Goal: Task Accomplishment & Management: Complete application form

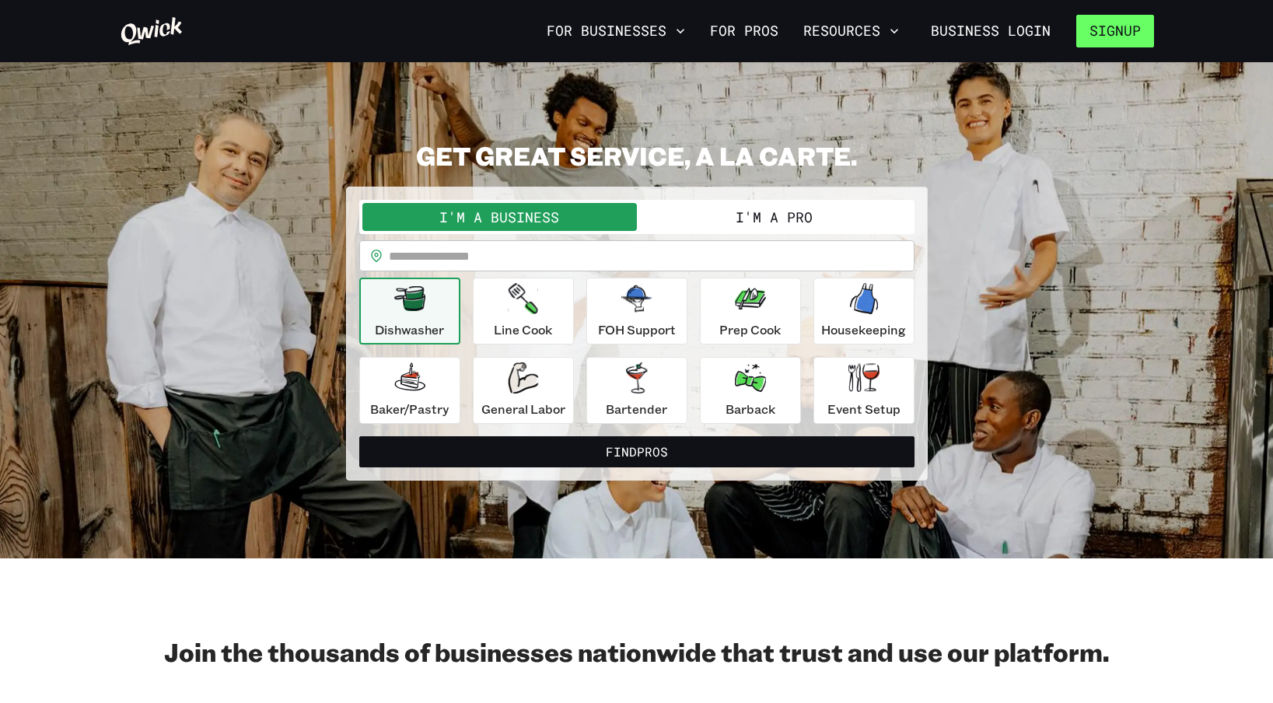
click at [1091, 33] on button "Signup" at bounding box center [1116, 31] width 78 height 33
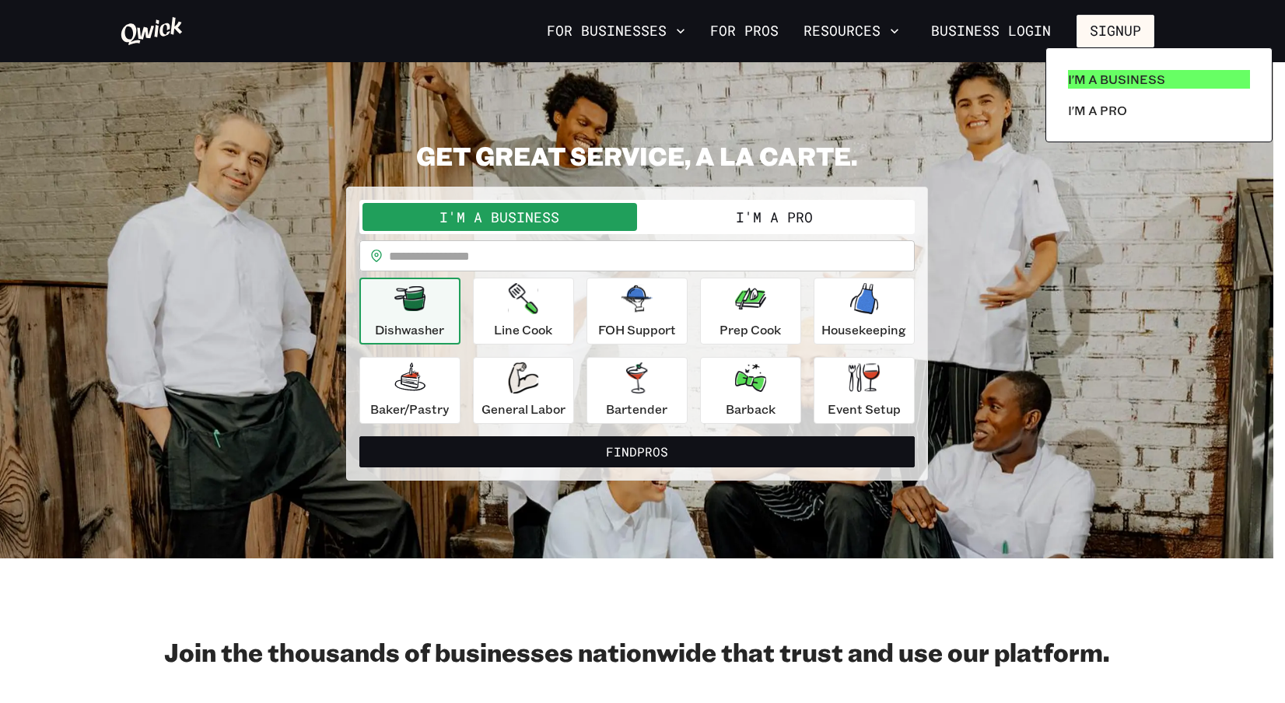
click at [1104, 82] on p "I'm a Business" at bounding box center [1116, 79] width 97 height 19
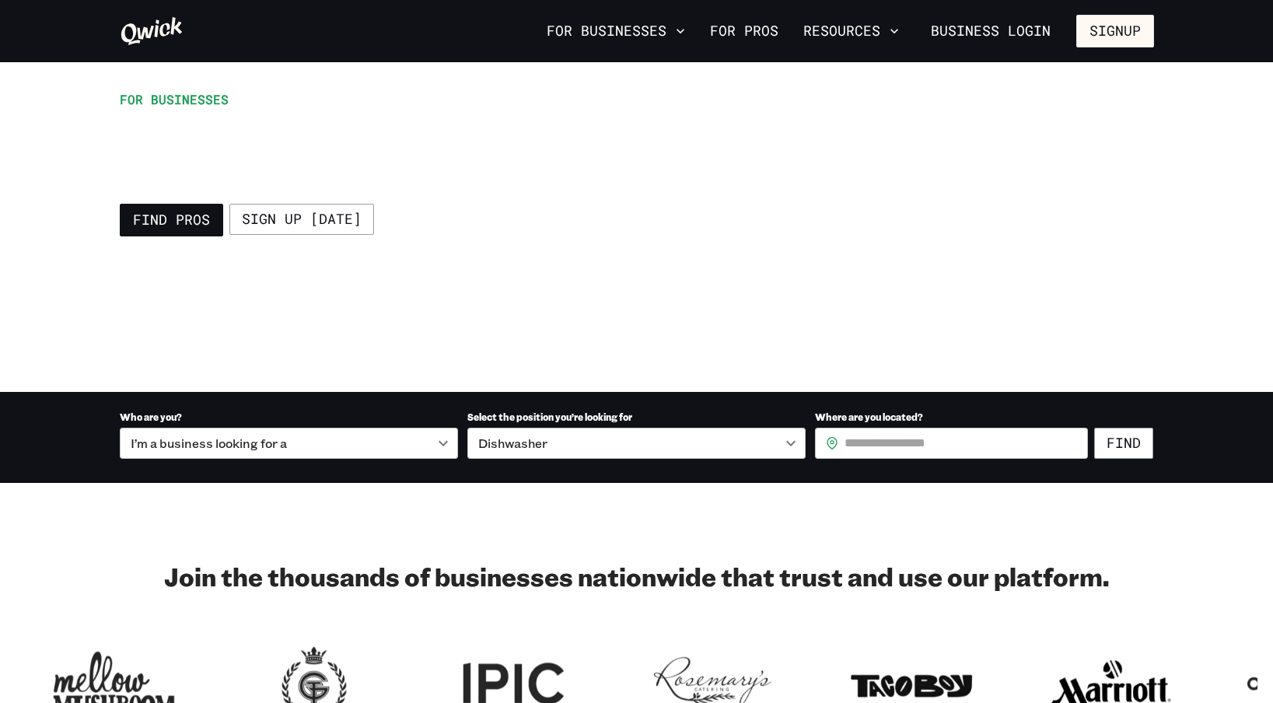
scroll to position [156, 0]
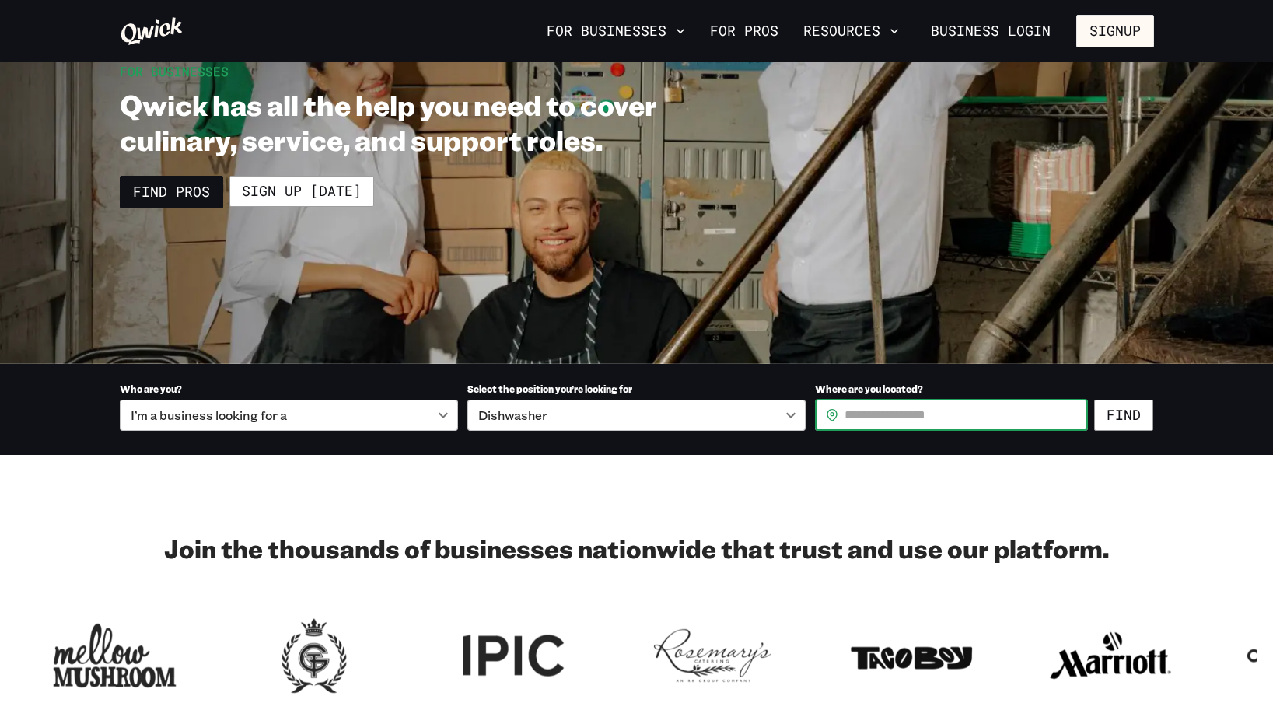
click at [900, 415] on input "Where are you located?" at bounding box center [966, 415] width 243 height 31
type input "*****"
click at [1131, 418] on button "Find" at bounding box center [1123, 415] width 59 height 31
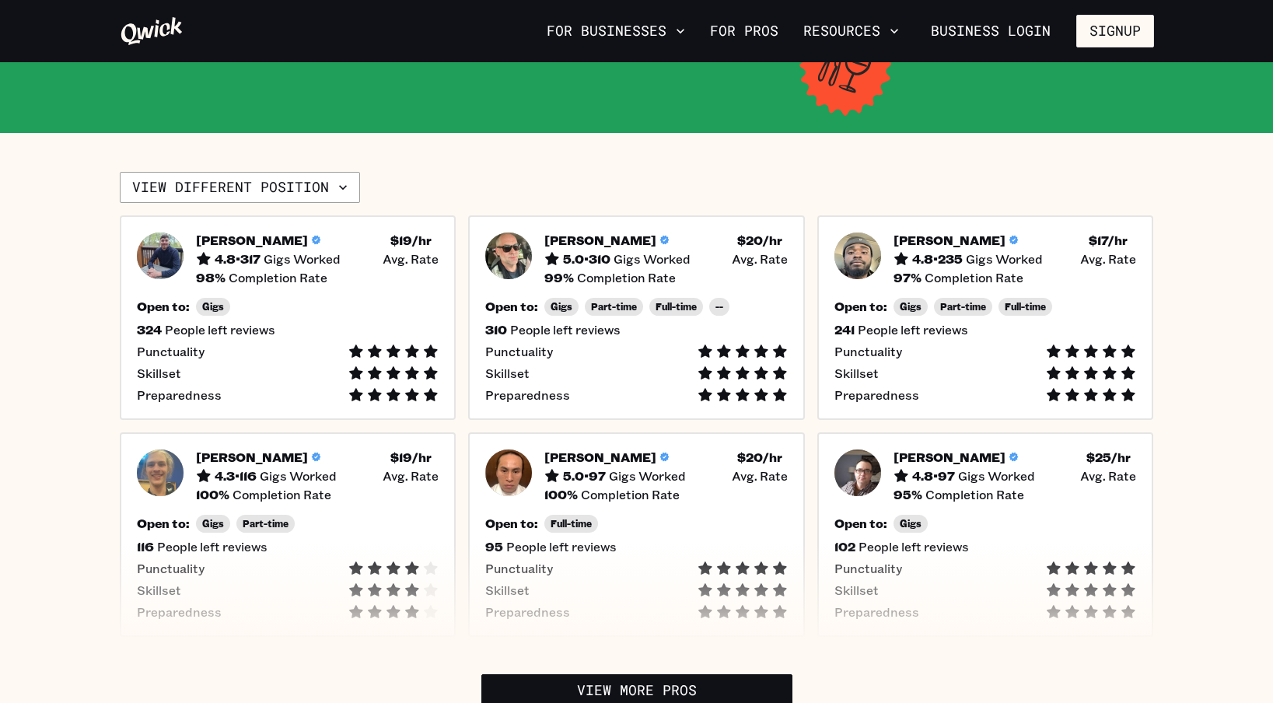
scroll to position [311, 0]
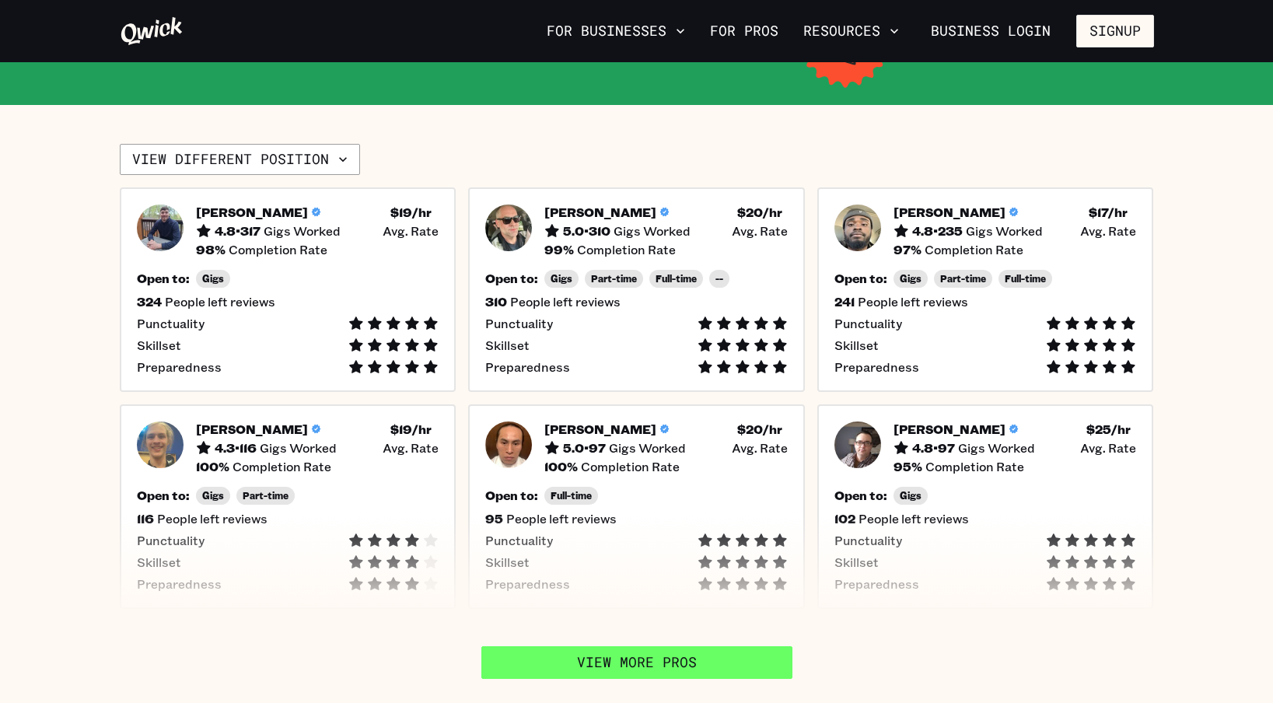
click at [639, 657] on link "View More Pros" at bounding box center [636, 662] width 311 height 33
